Goal: Task Accomplishment & Management: Complete application form

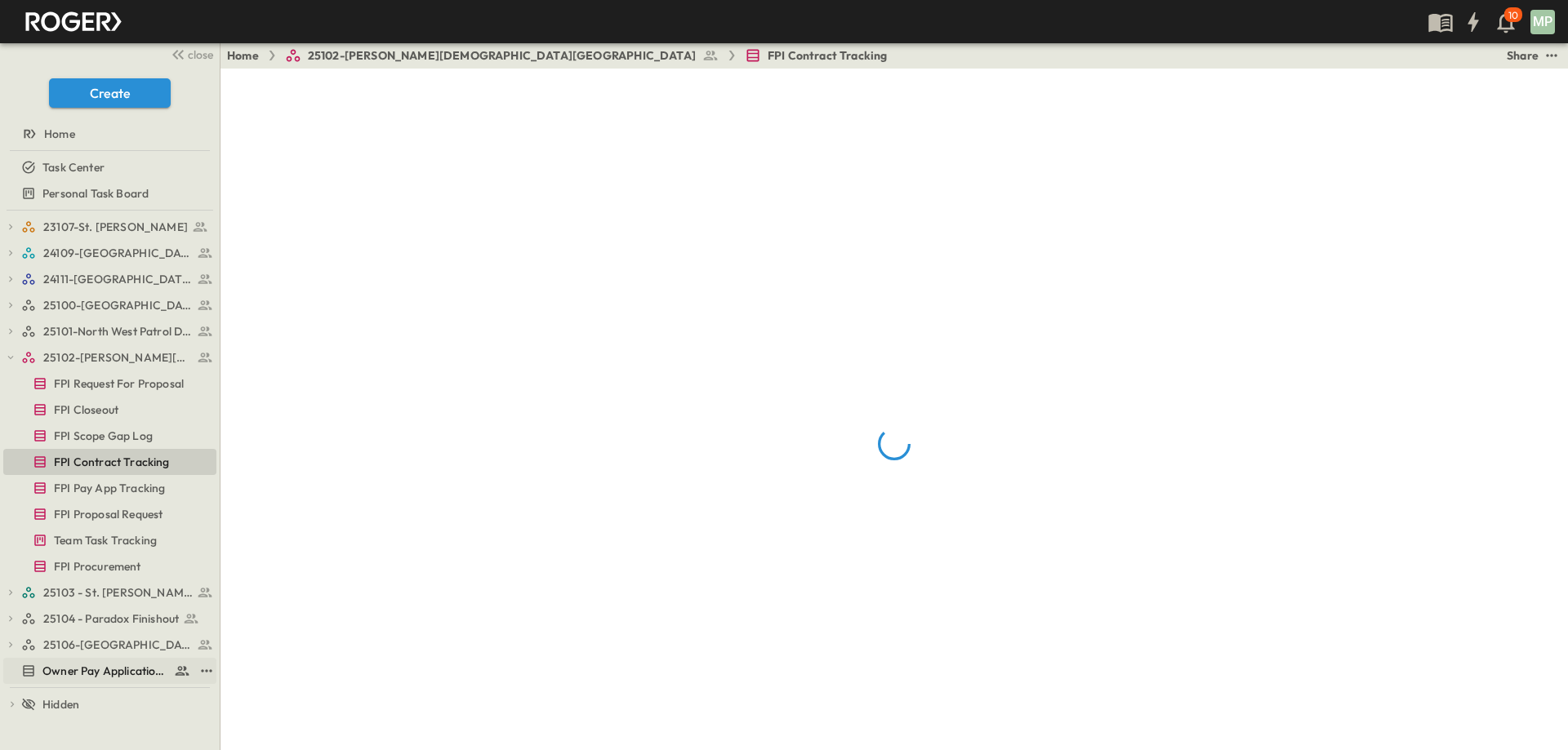
click at [71, 669] on span "Owner Pay Application Tracking" at bounding box center [104, 670] width 125 height 16
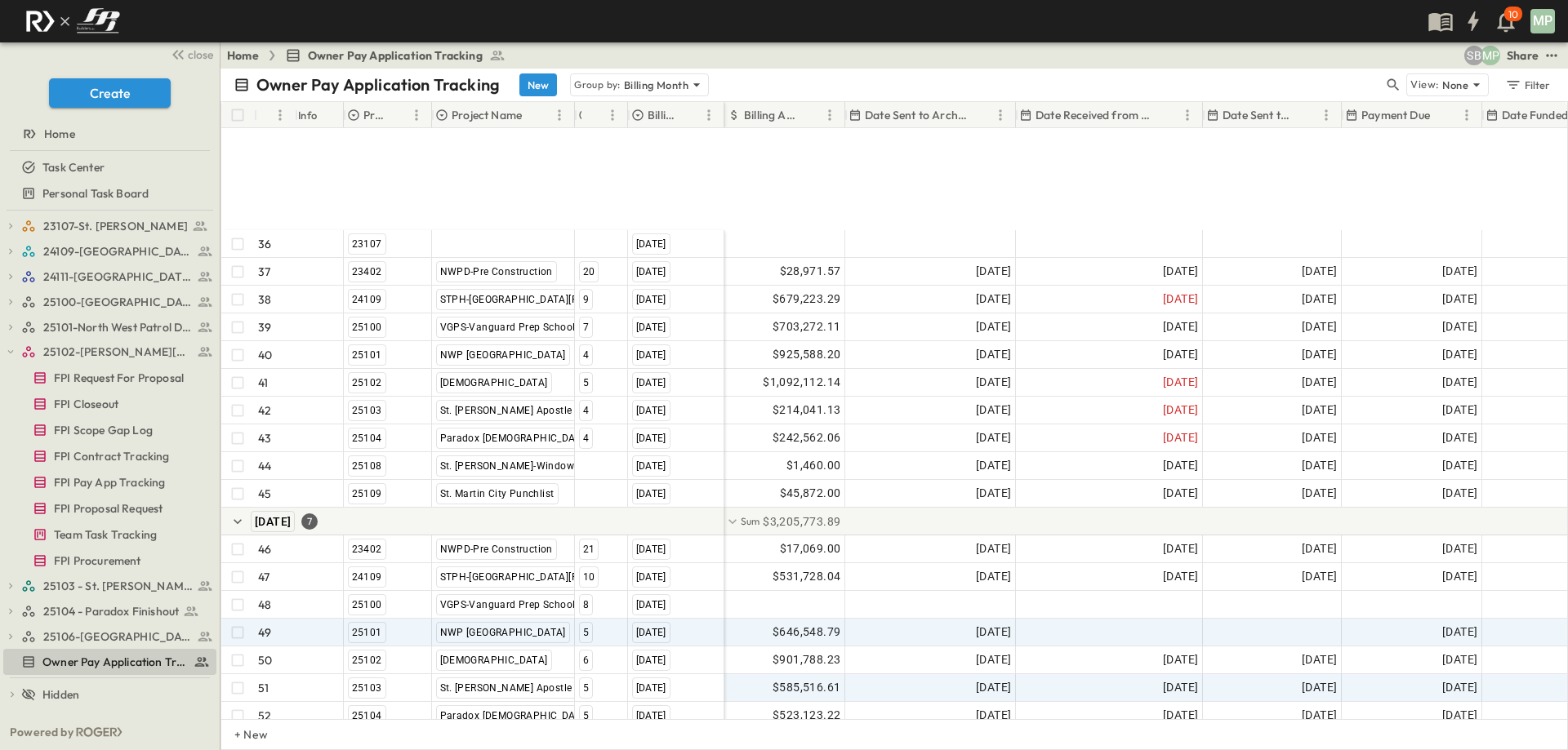
scroll to position [1194, 0]
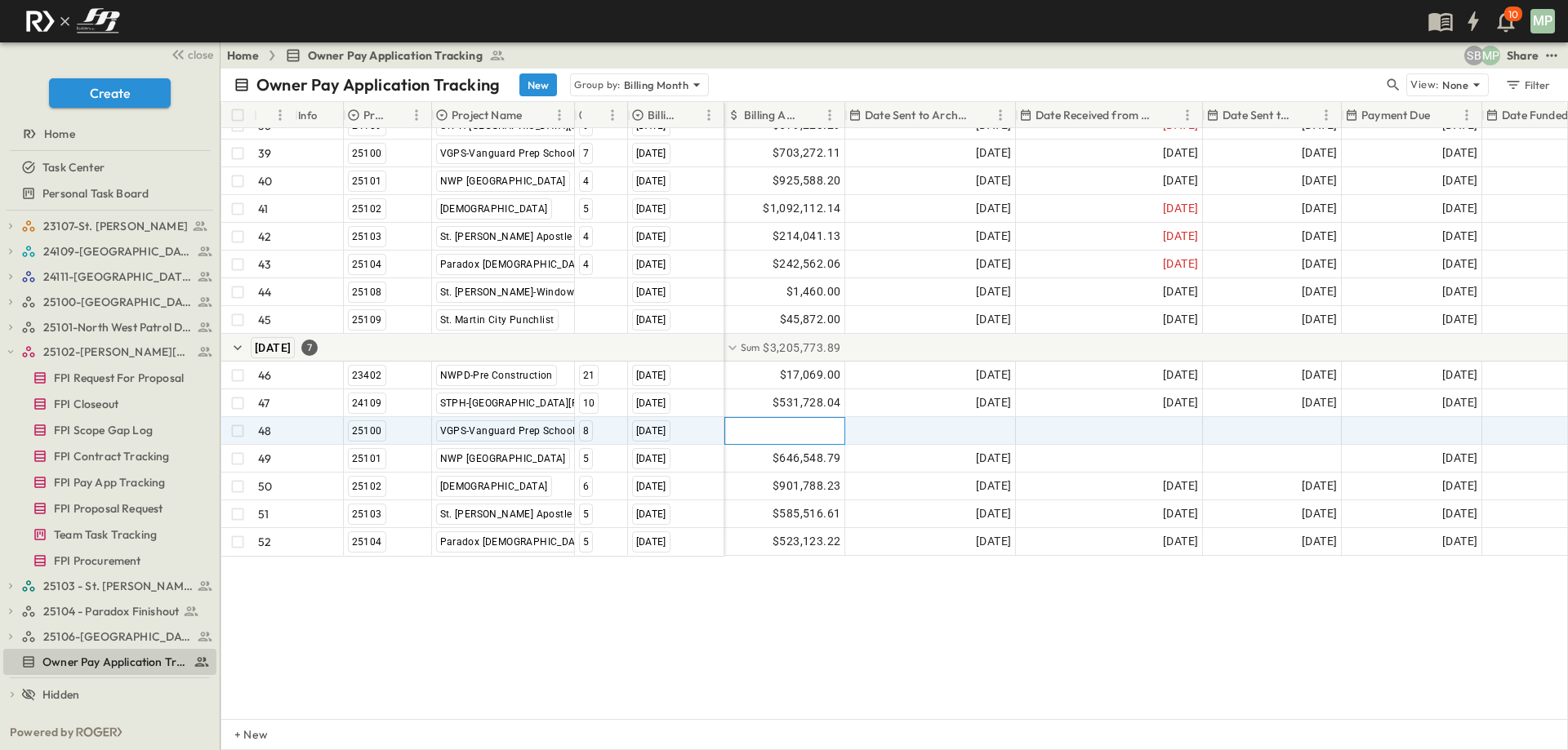
click at [797, 420] on div at bounding box center [784, 431] width 119 height 26
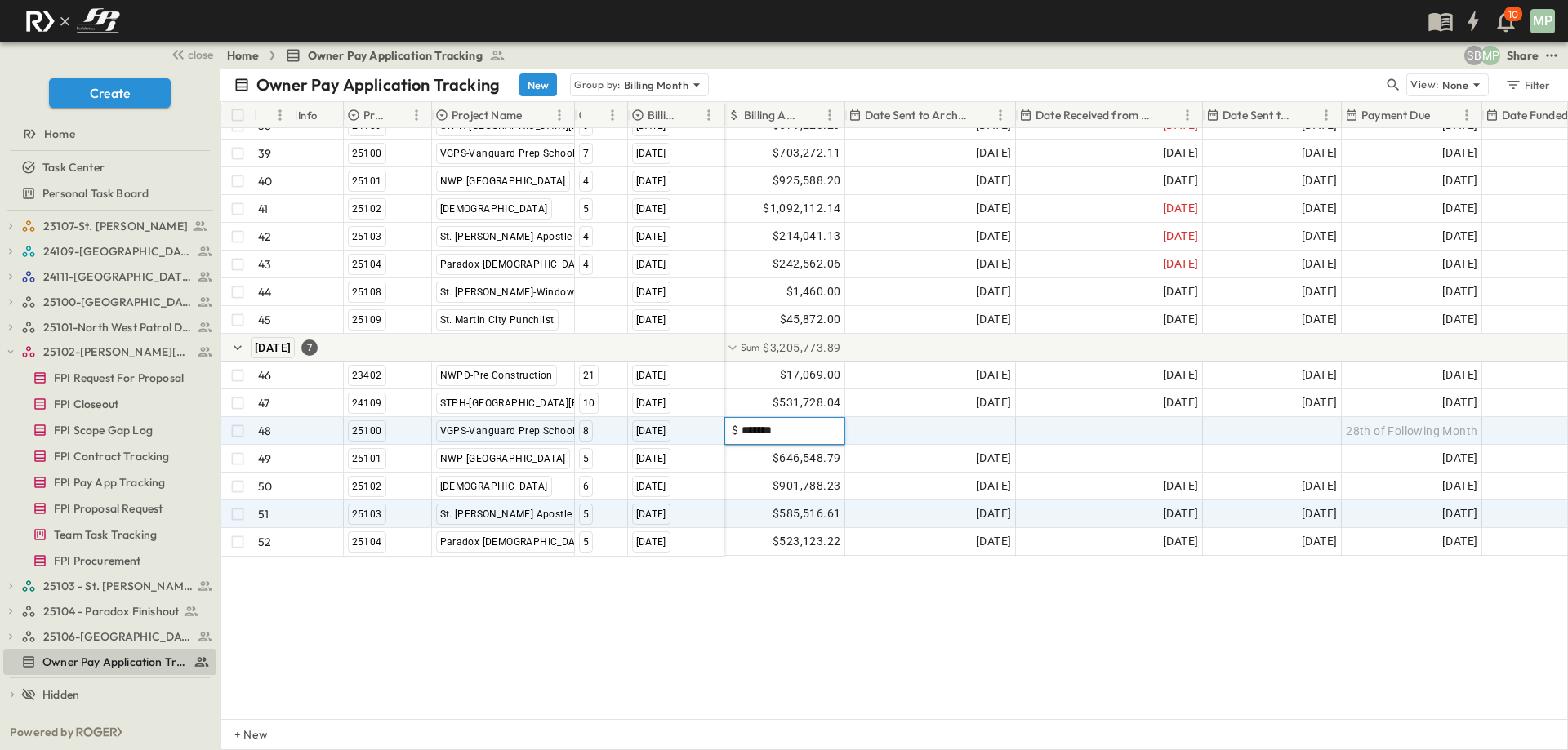
type input "********"
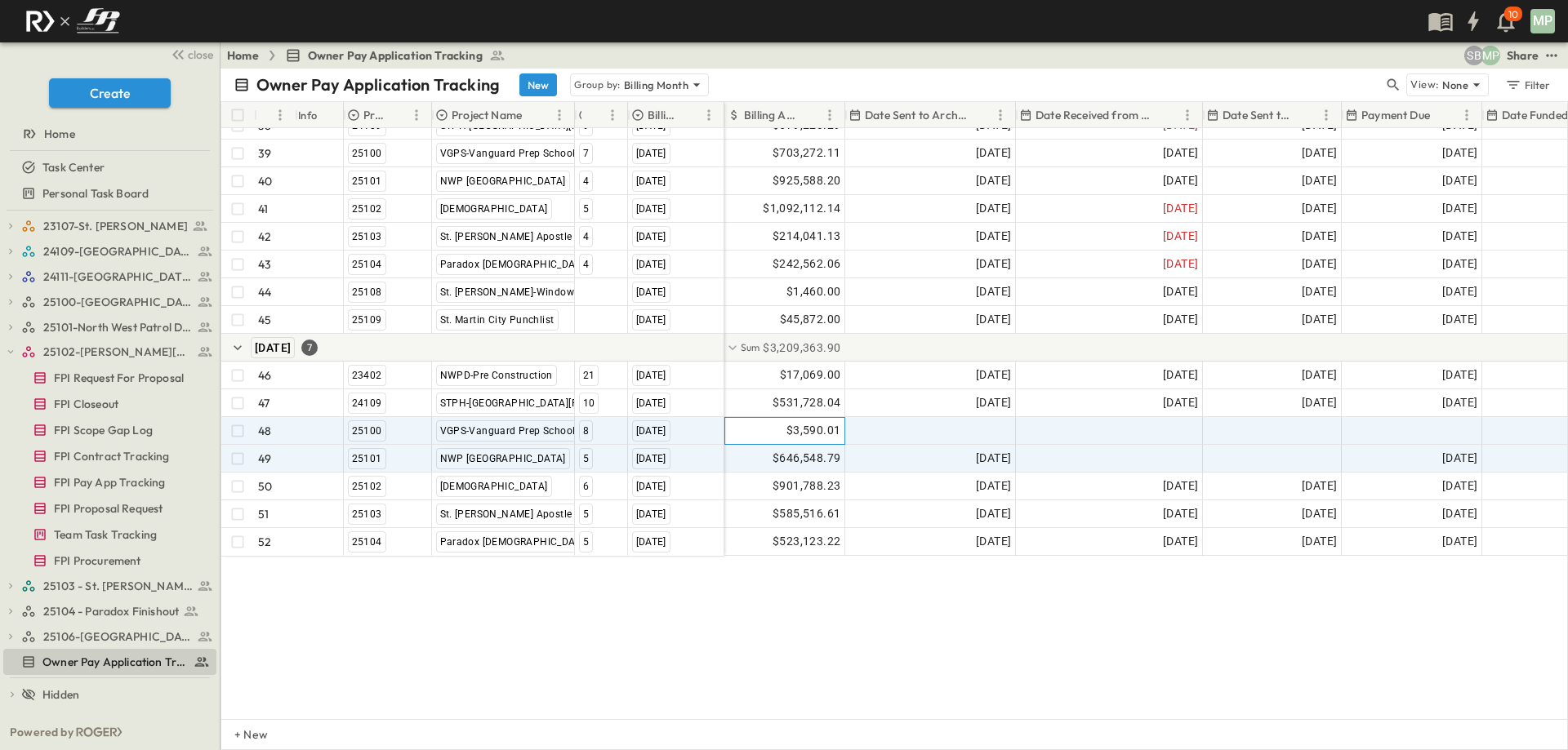
click at [804, 421] on span "$3,590.01" at bounding box center [813, 431] width 54 height 19
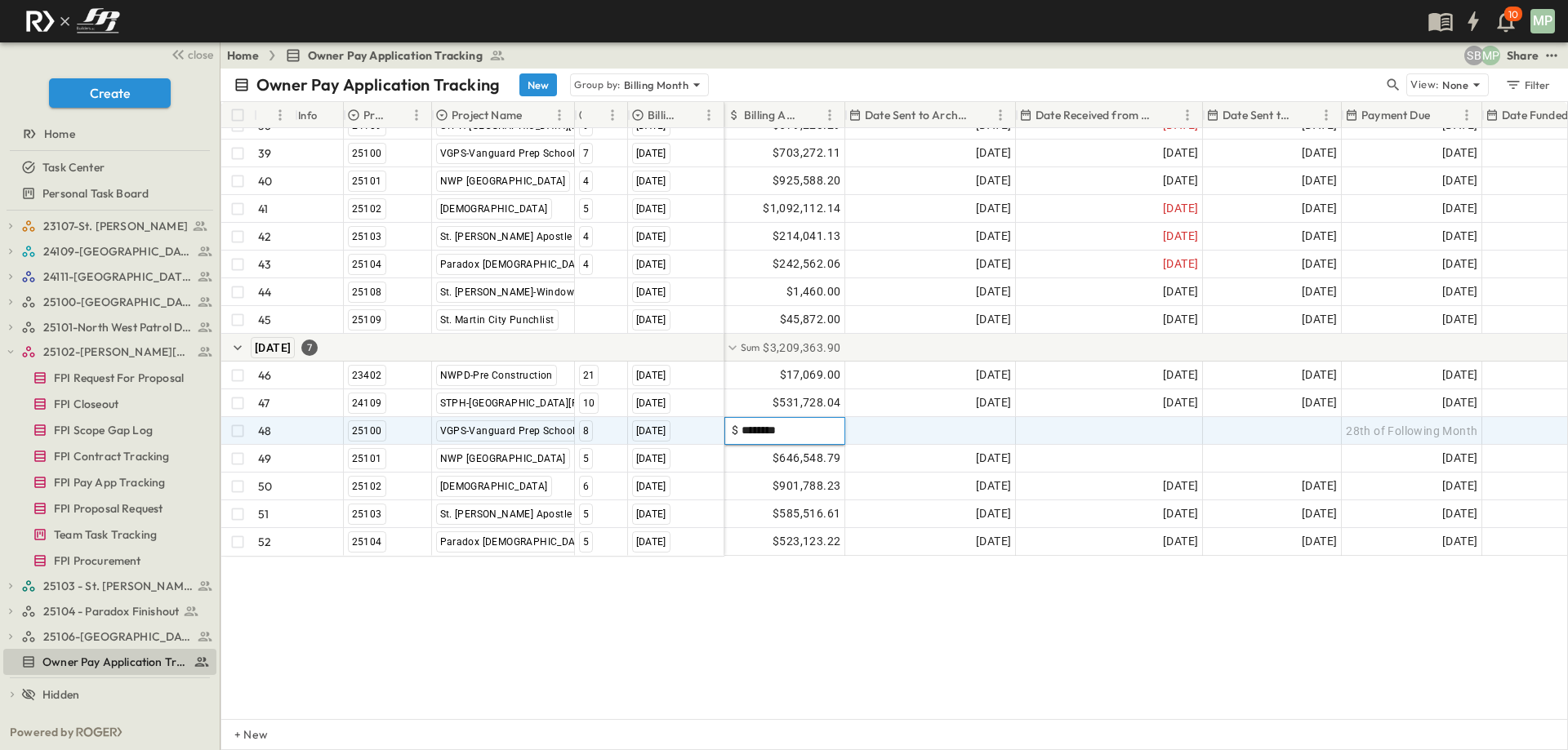
type input "*********"
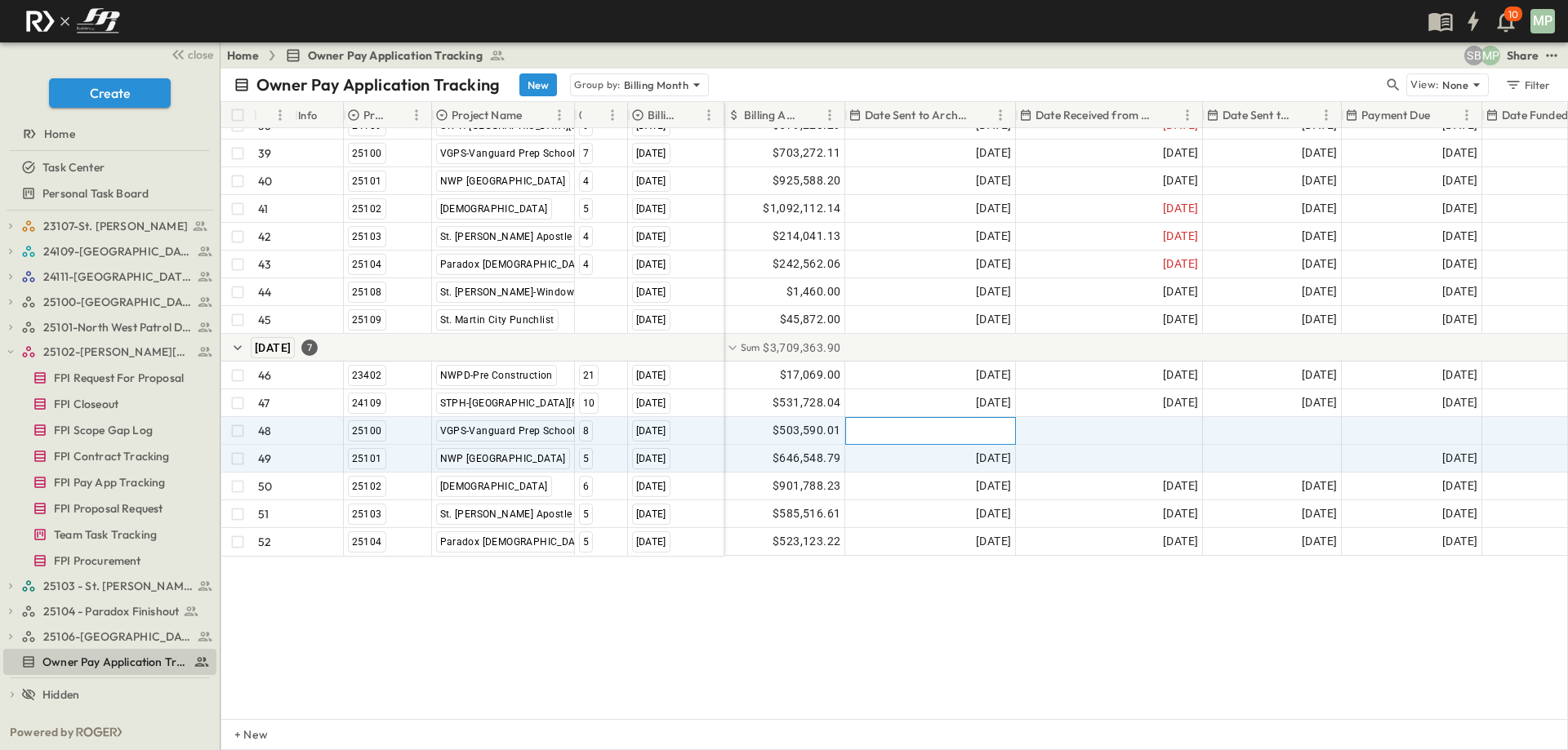
click at [902, 418] on div at bounding box center [930, 431] width 169 height 26
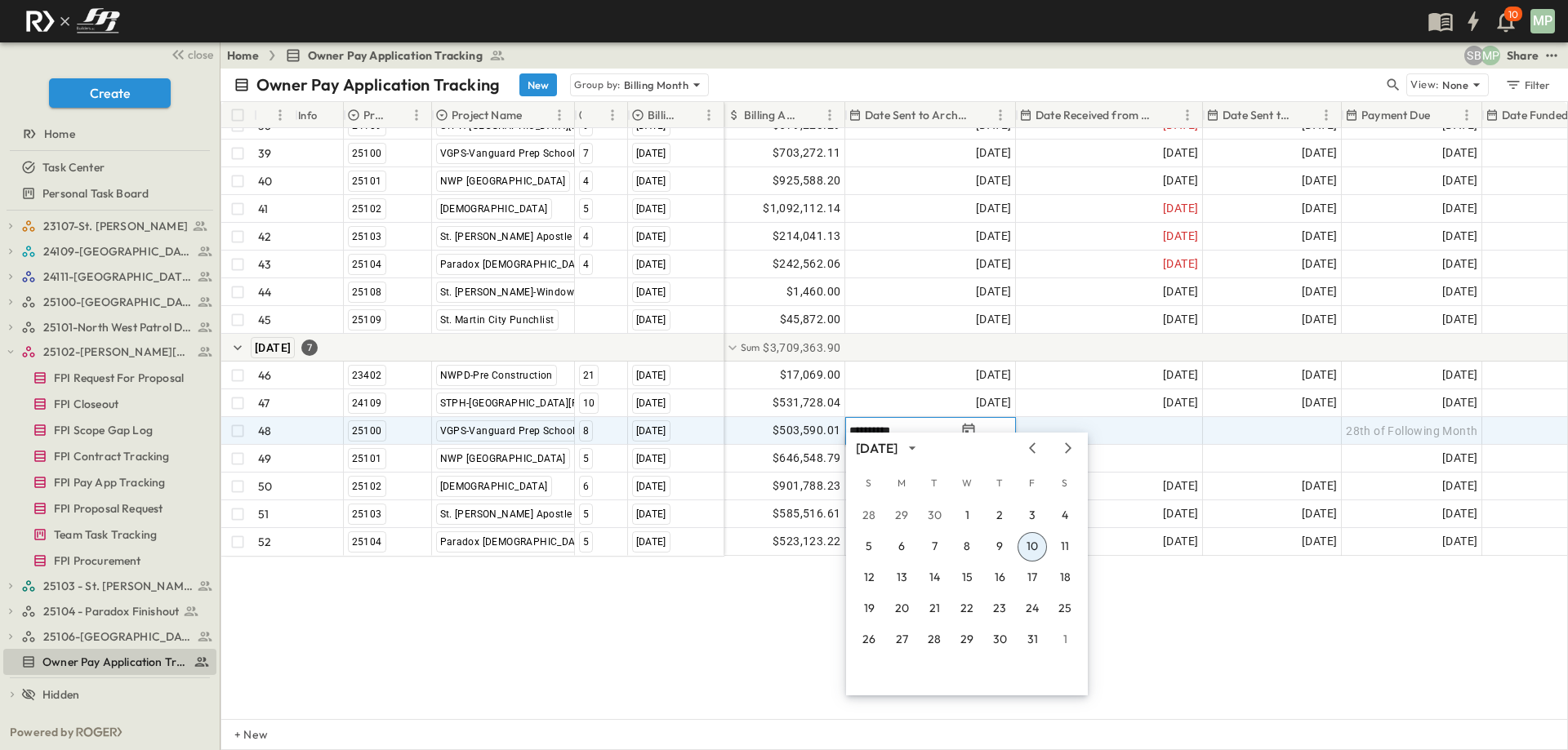
type input "**********"
click at [1032, 543] on button "10" at bounding box center [1031, 546] width 29 height 29
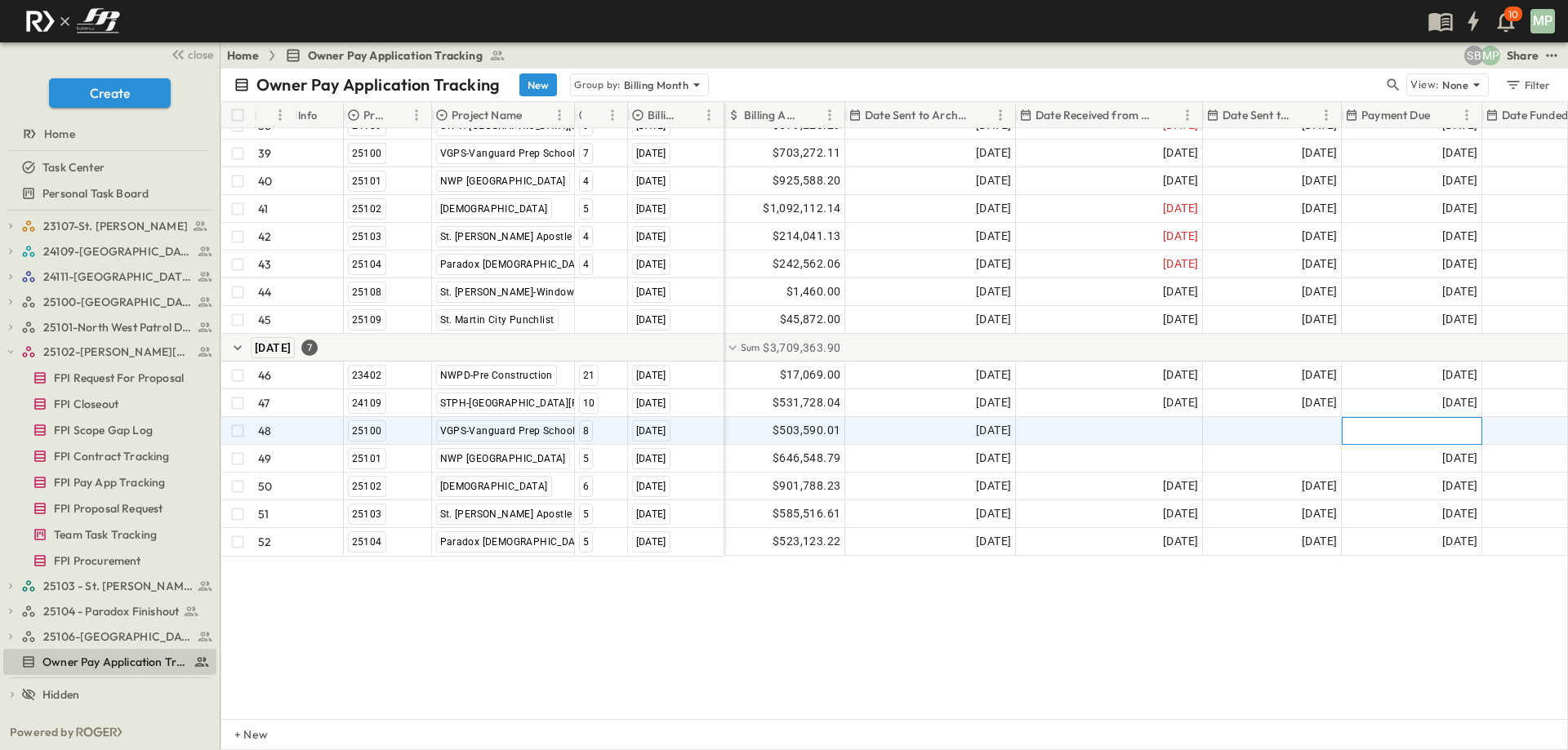
click at [1409, 423] on span "28th of Following Month" at bounding box center [1411, 431] width 131 height 16
click at [1447, 423] on input "**********" at bounding box center [1398, 431] width 105 height 16
click at [1459, 423] on icon "Tracking Date Menu" at bounding box center [1464, 430] width 12 height 14
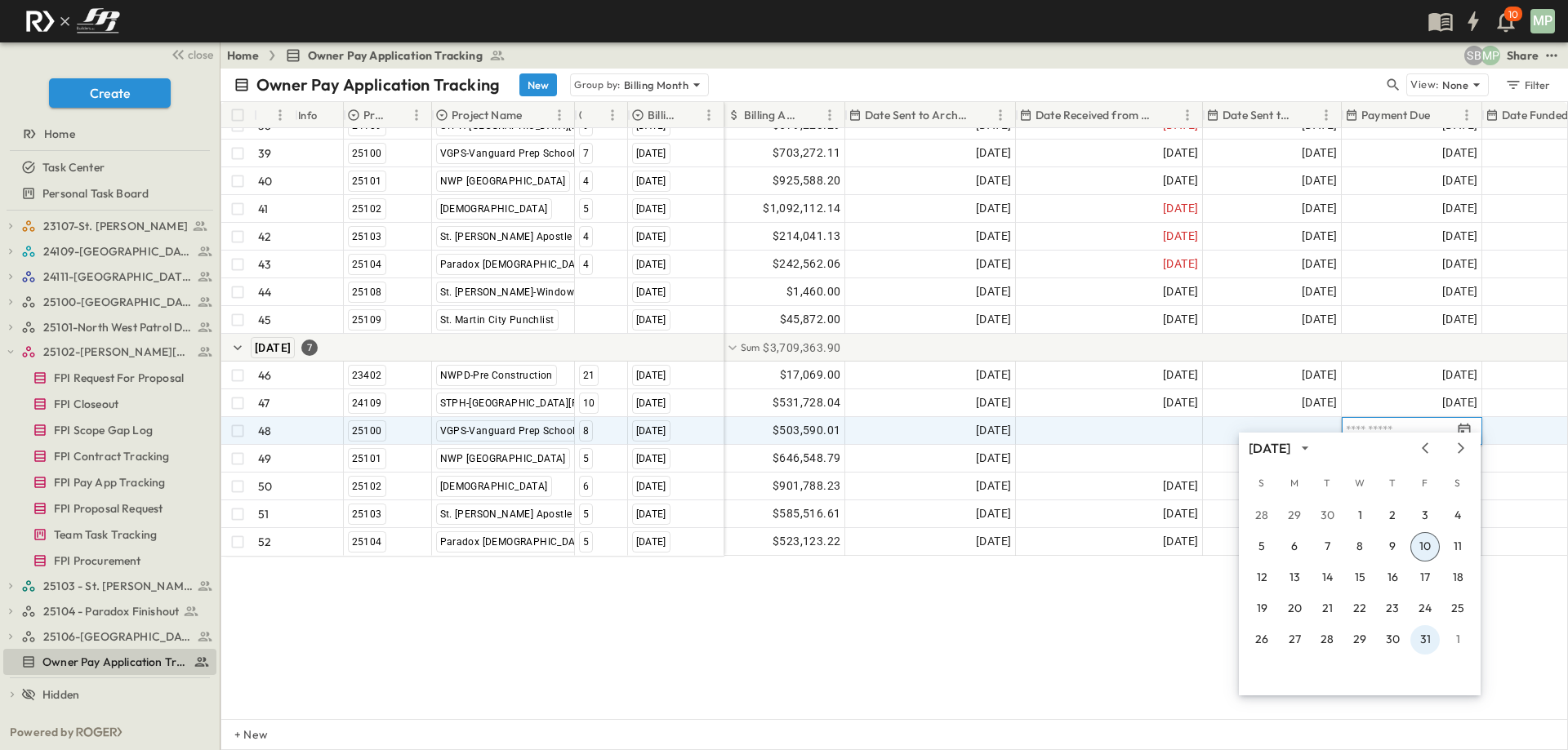
click at [1432, 641] on button "31" at bounding box center [1424, 640] width 29 height 29
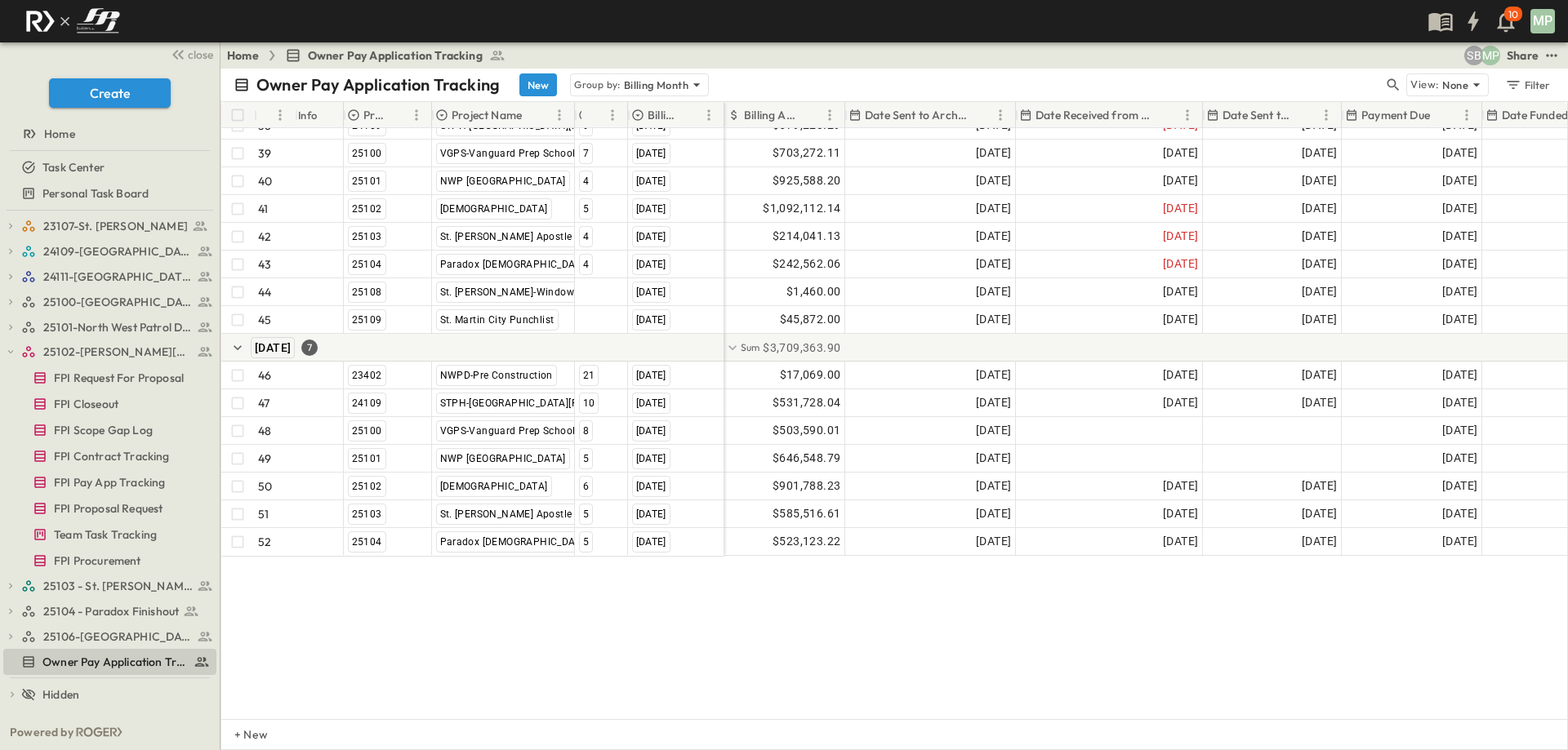
click at [1377, 654] on div "37 23402 NWPD-Pre Construction [DATE] 38 24109 STPH-[GEOGRAPHIC_DATA][PERSON_NA…" at bounding box center [894, 423] width 1345 height 591
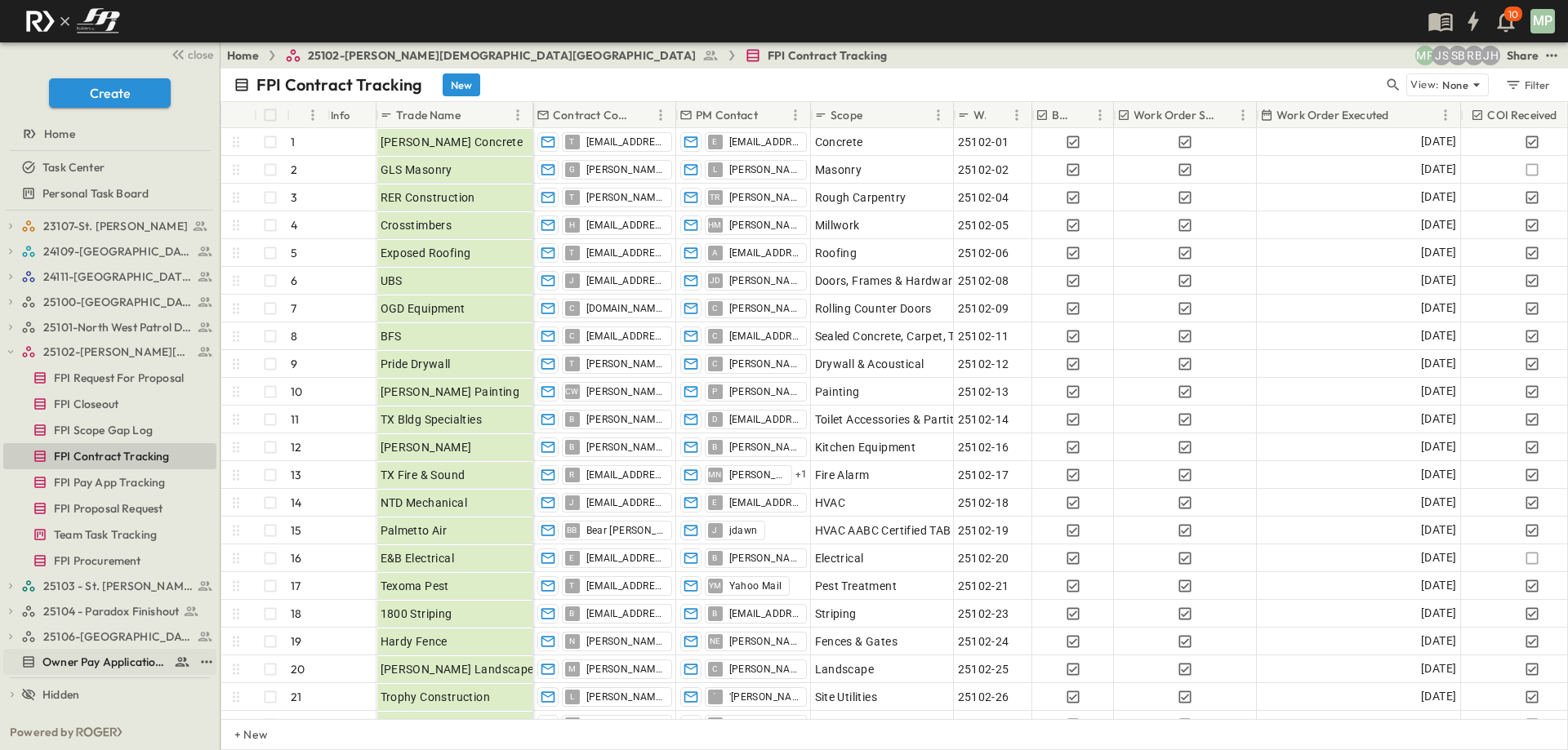
click at [78, 661] on span "Owner Pay Application Tracking" at bounding box center [104, 661] width 125 height 16
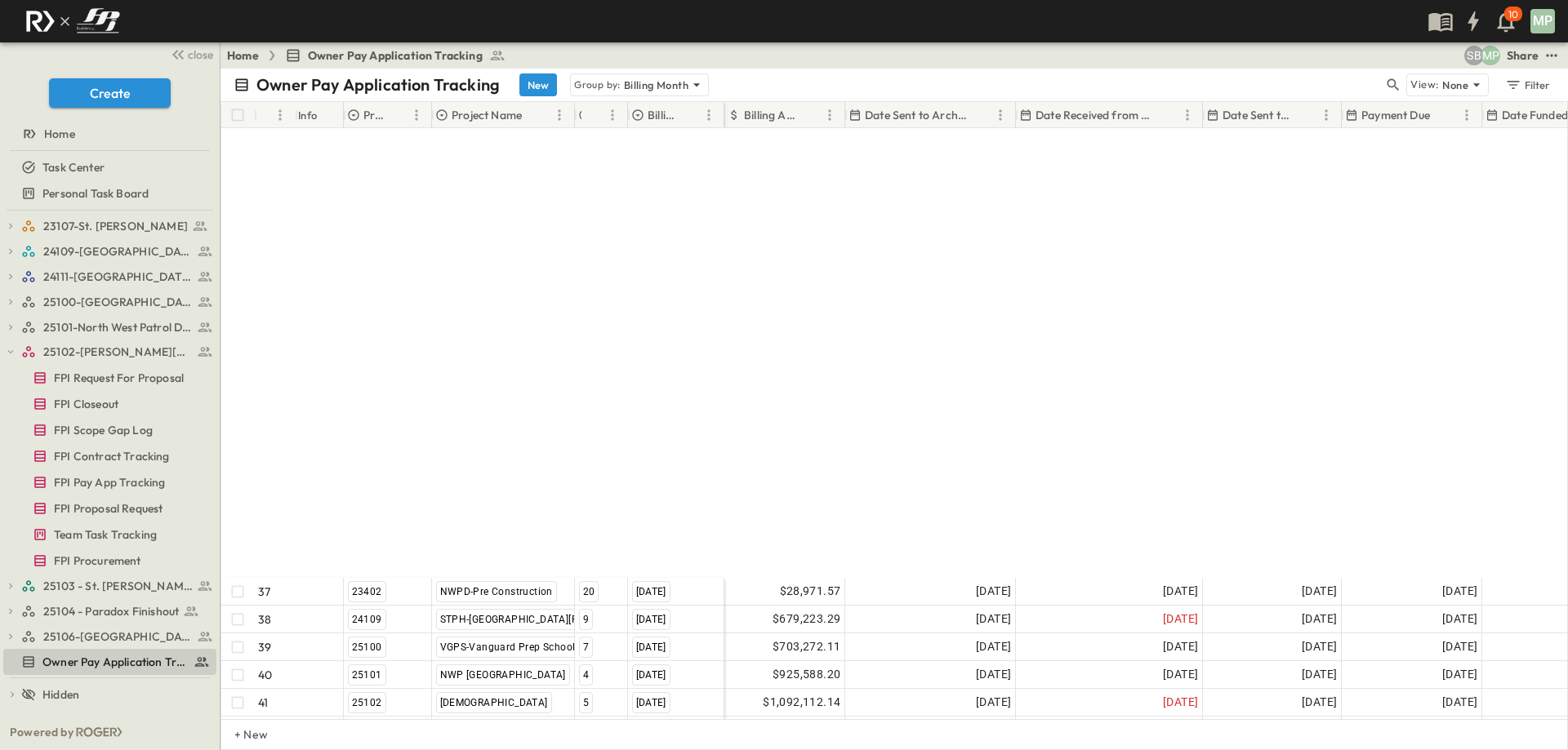
scroll to position [1194, 0]
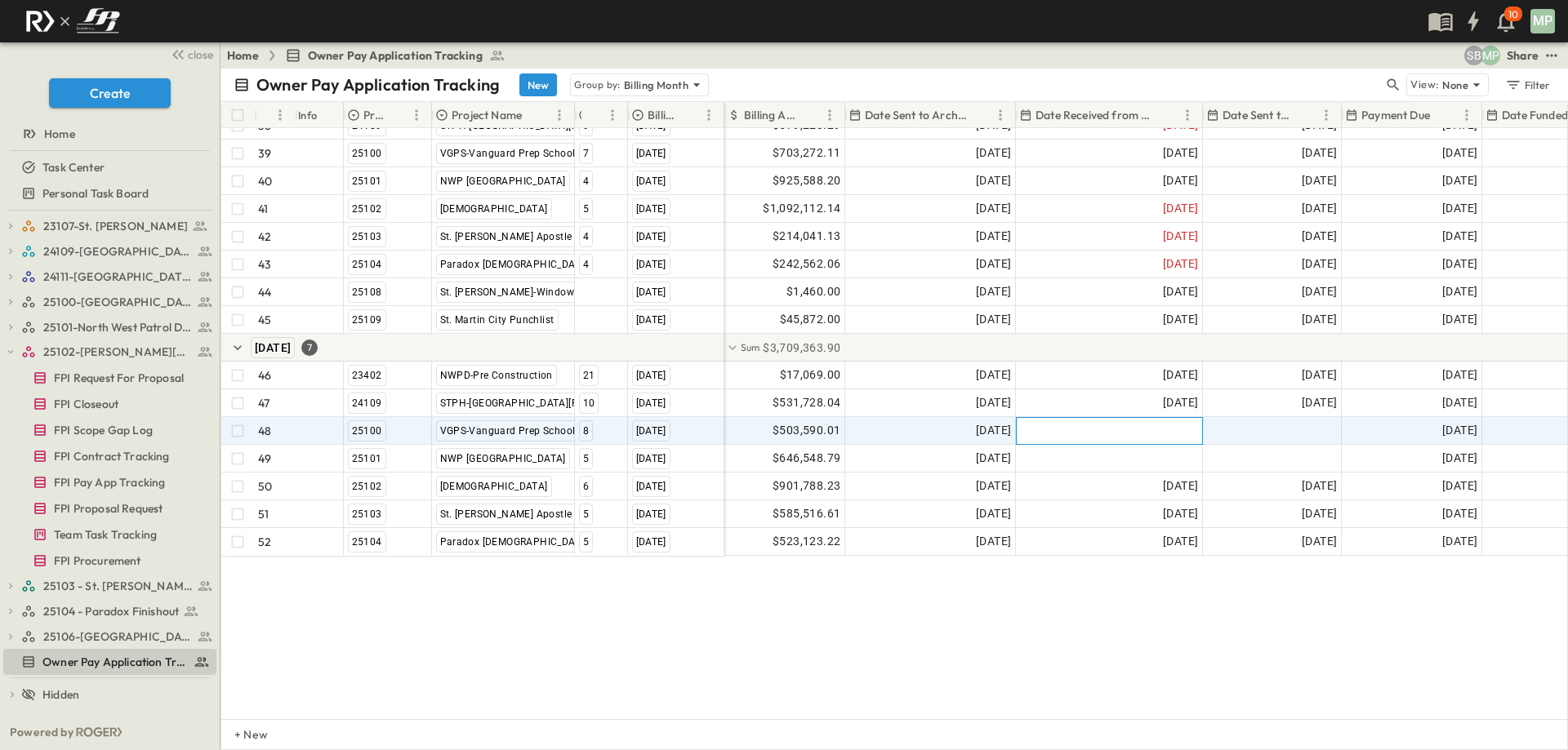
click at [1092, 418] on div at bounding box center [1109, 431] width 185 height 26
click at [1206, 546] on button "10" at bounding box center [1202, 546] width 29 height 29
click at [1314, 418] on div at bounding box center [1272, 431] width 137 height 26
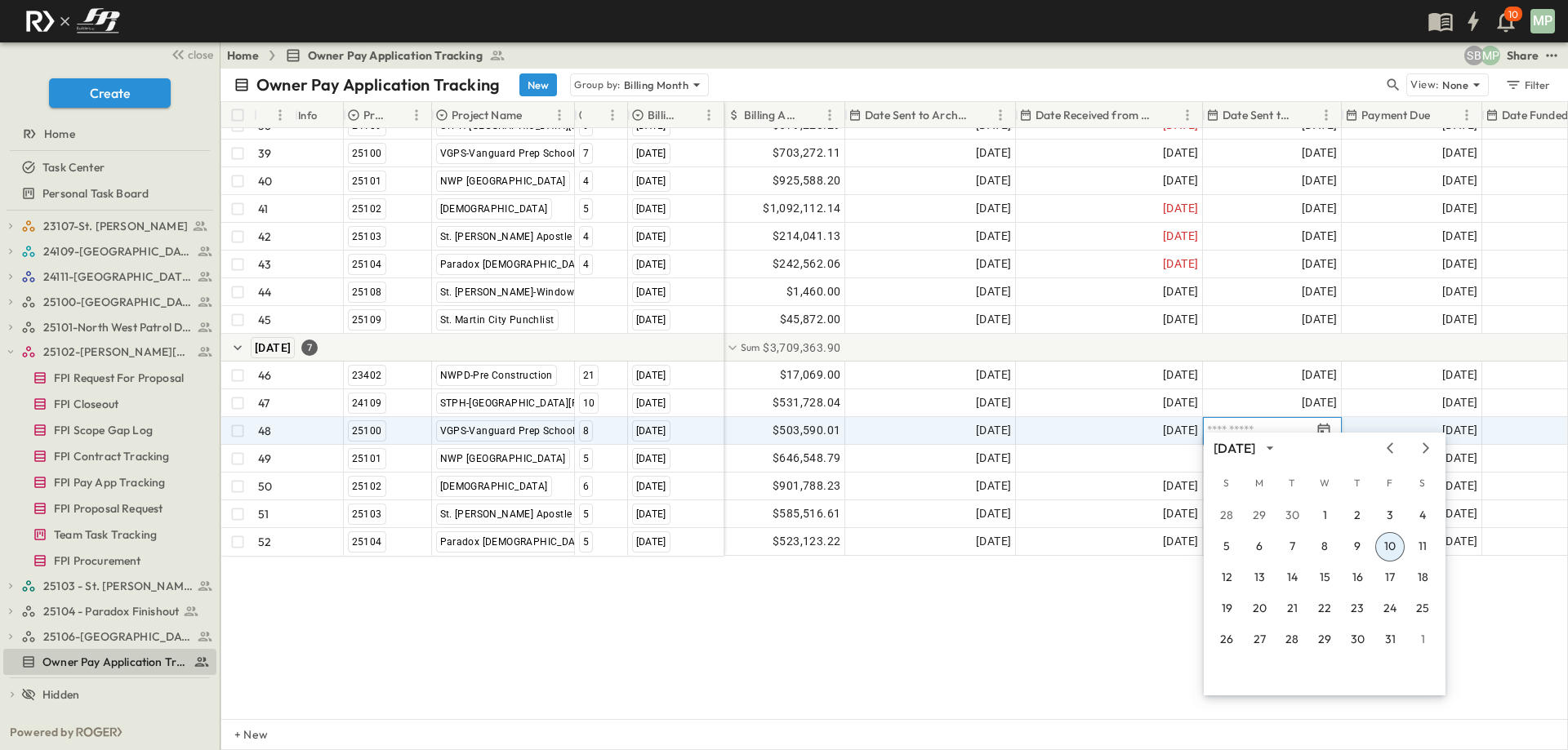
drag, startPoint x: 1389, startPoint y: 543, endPoint x: 1360, endPoint y: 562, distance: 34.7
click at [1389, 543] on button "10" at bounding box center [1389, 546] width 29 height 29
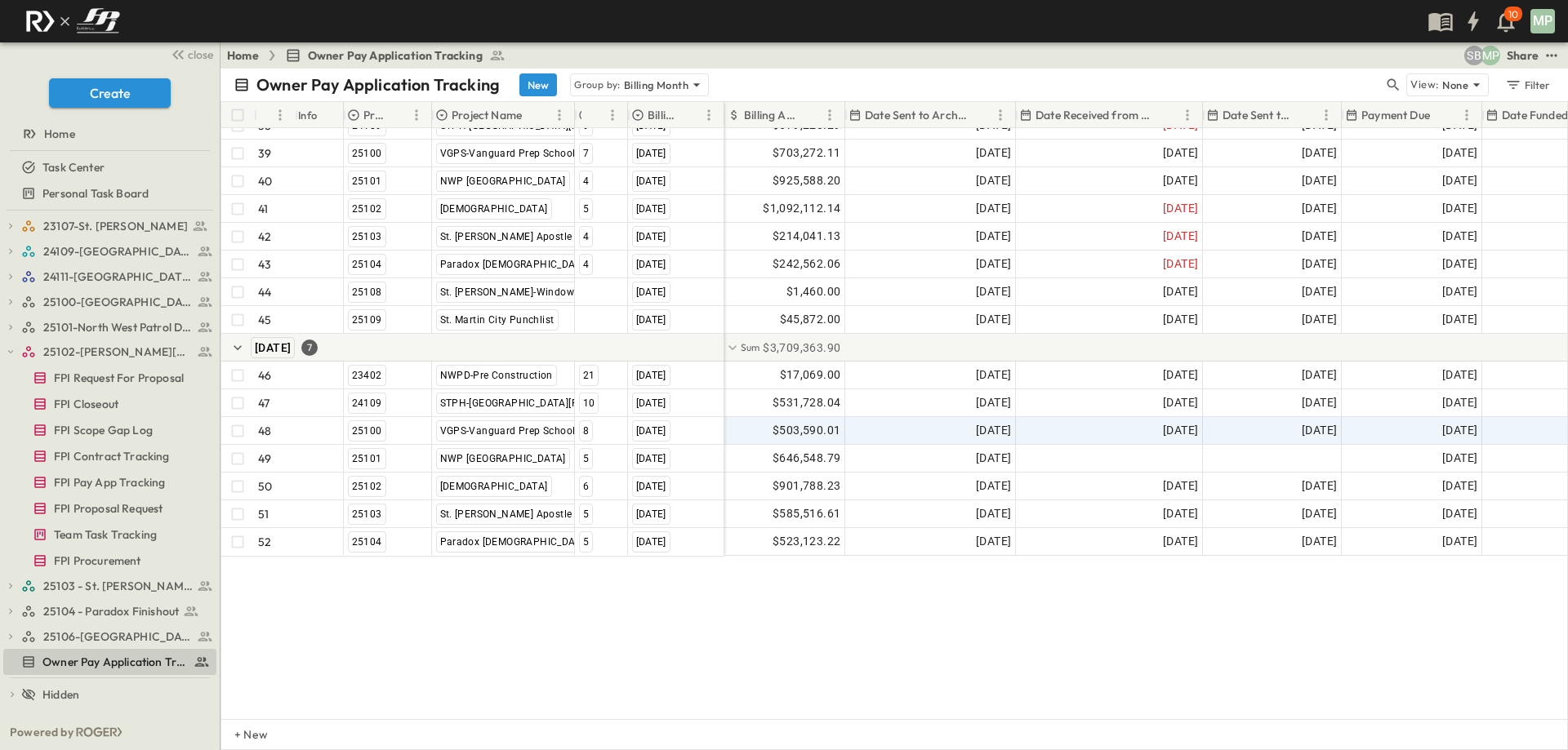
click at [1162, 646] on div "37 23402 NWPD-Pre Construction [DATE] 38 24109 STPH-[GEOGRAPHIC_DATA][PERSON_NA…" at bounding box center [894, 423] width 1345 height 591
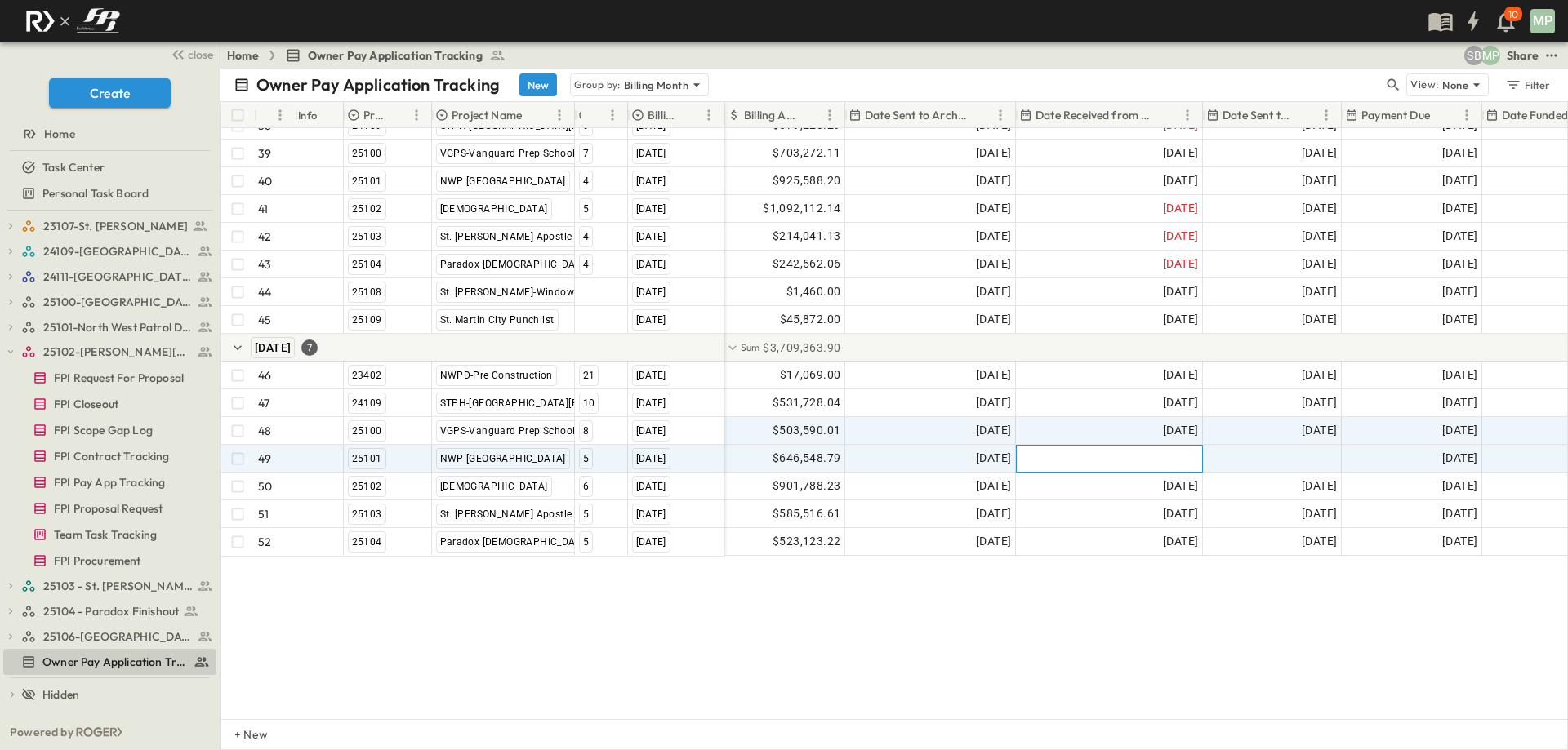
click at [1186, 446] on div at bounding box center [1109, 459] width 185 height 26
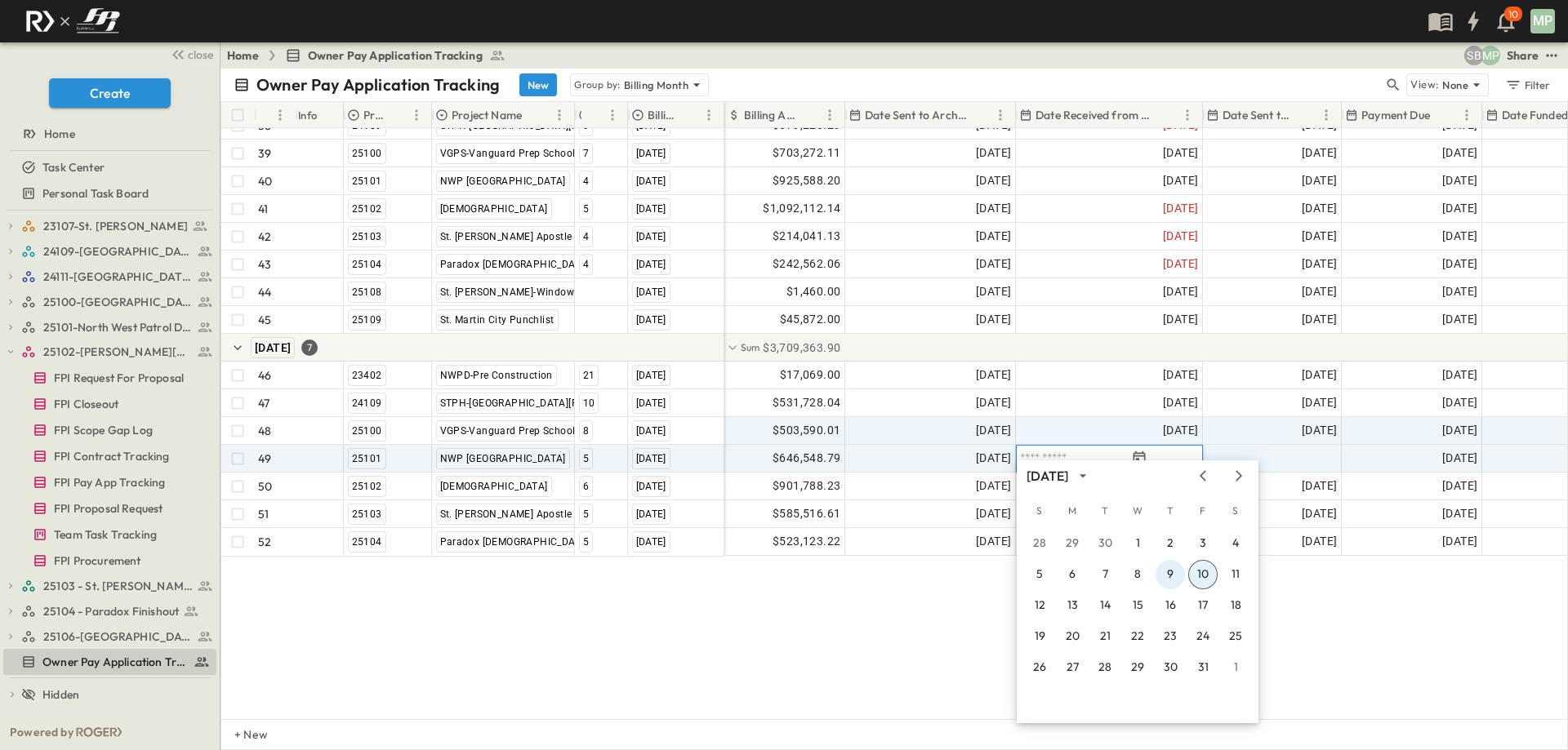
click at [1165, 570] on button "9" at bounding box center [1169, 574] width 29 height 29
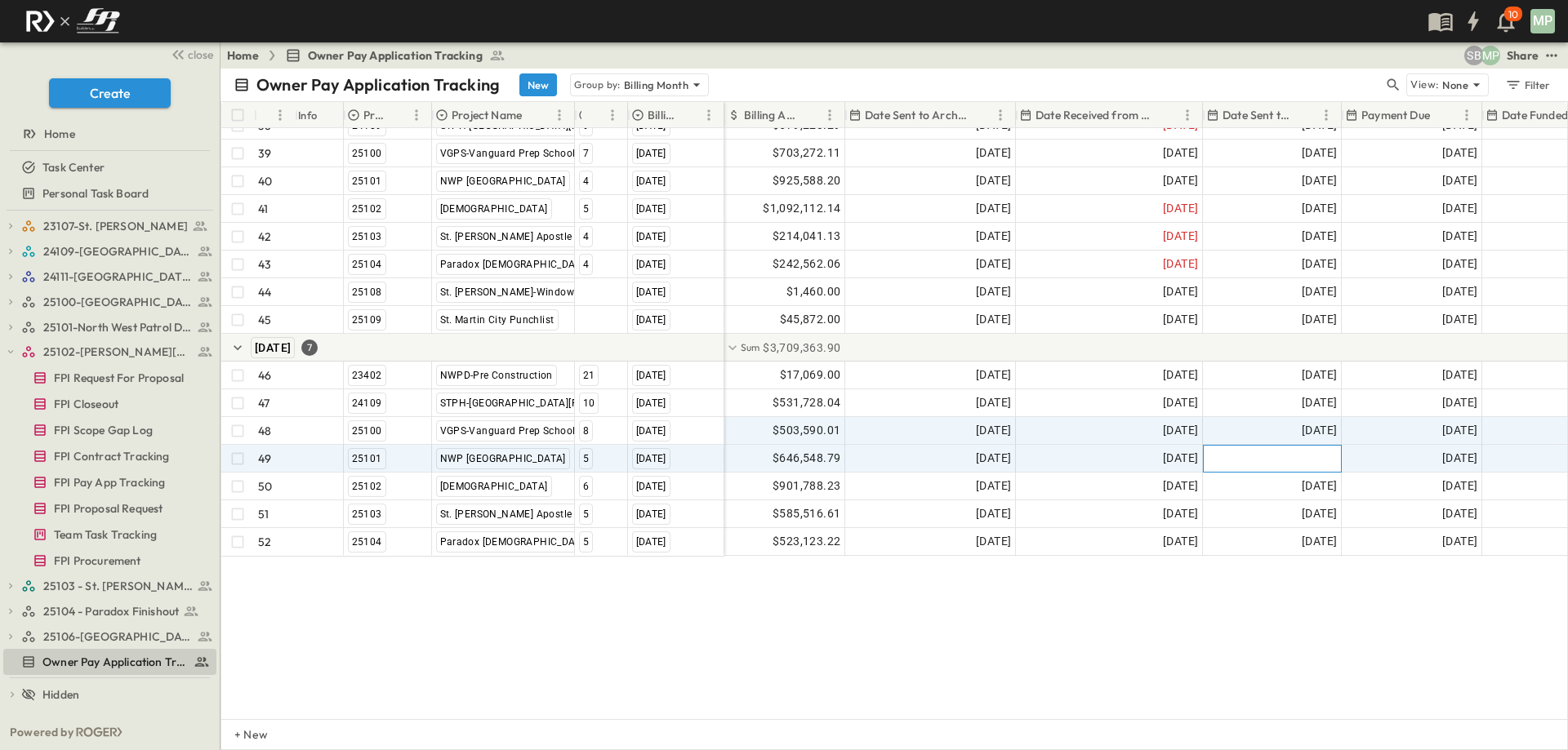
click at [1312, 449] on div at bounding box center [1272, 459] width 137 height 26
click at [1051, 626] on div "37 23402 NWPD-Pre Construction [DATE] 38 24109 STPH-[GEOGRAPHIC_DATA][PERSON_NA…" at bounding box center [894, 423] width 1345 height 591
click at [1293, 446] on div at bounding box center [1272, 459] width 137 height 26
click at [1365, 581] on button "9" at bounding box center [1356, 574] width 29 height 29
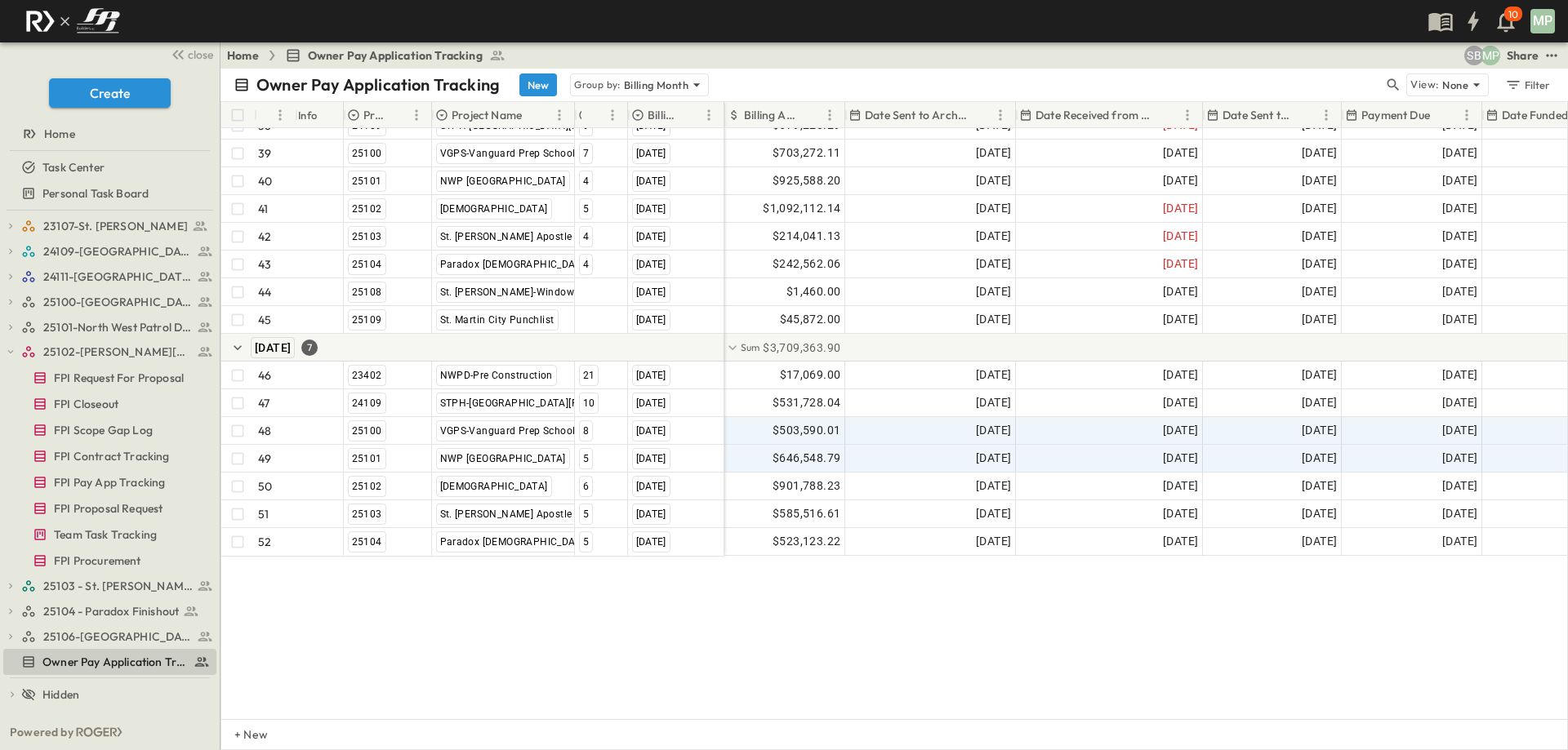
click at [1066, 648] on div "37 23402 NWPD-Pre Construction [DATE] 38 24109 STPH-[GEOGRAPHIC_DATA][PERSON_NA…" at bounding box center [894, 423] width 1345 height 591
